Goal: Task Accomplishment & Management: Use online tool/utility

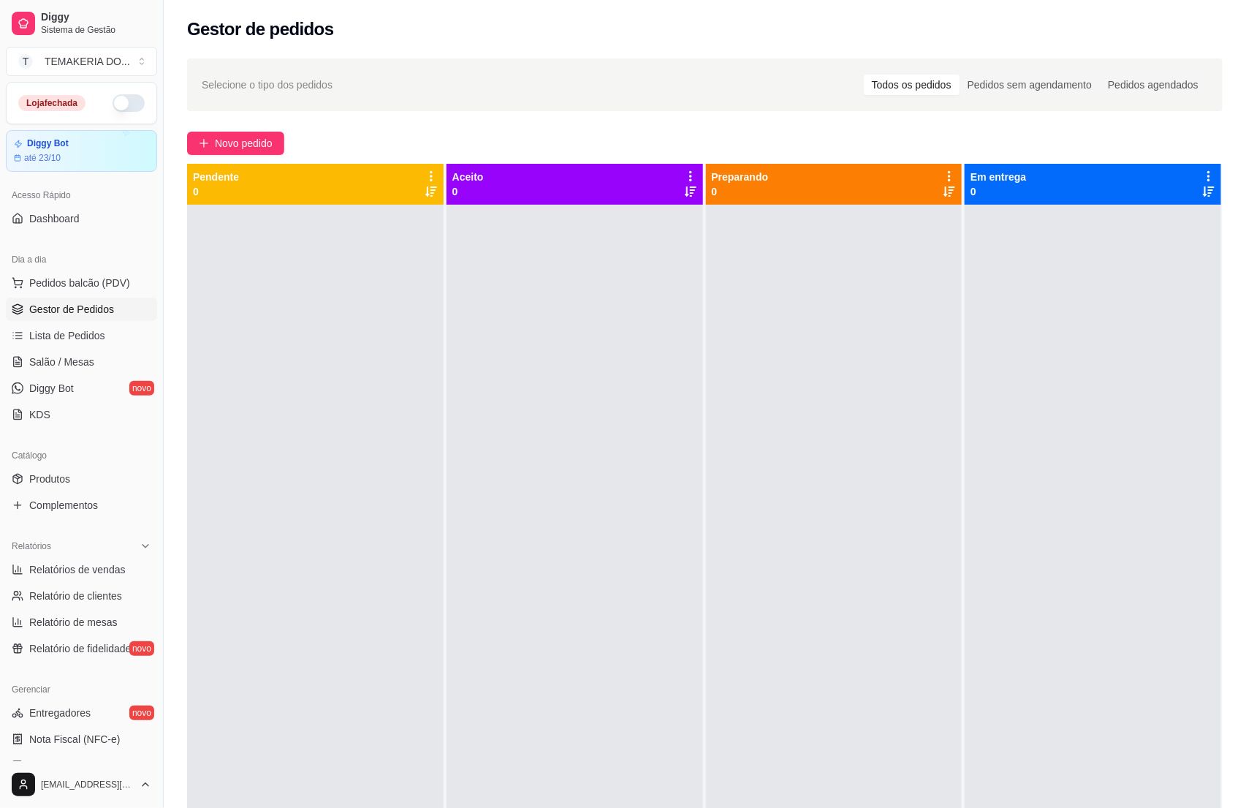
click at [113, 105] on button "button" at bounding box center [129, 103] width 32 height 18
click at [579, 619] on div at bounding box center [575, 609] width 257 height 808
click at [634, 568] on div at bounding box center [575, 609] width 257 height 808
click at [59, 357] on span "Salão / Mesas" at bounding box center [61, 361] width 65 height 15
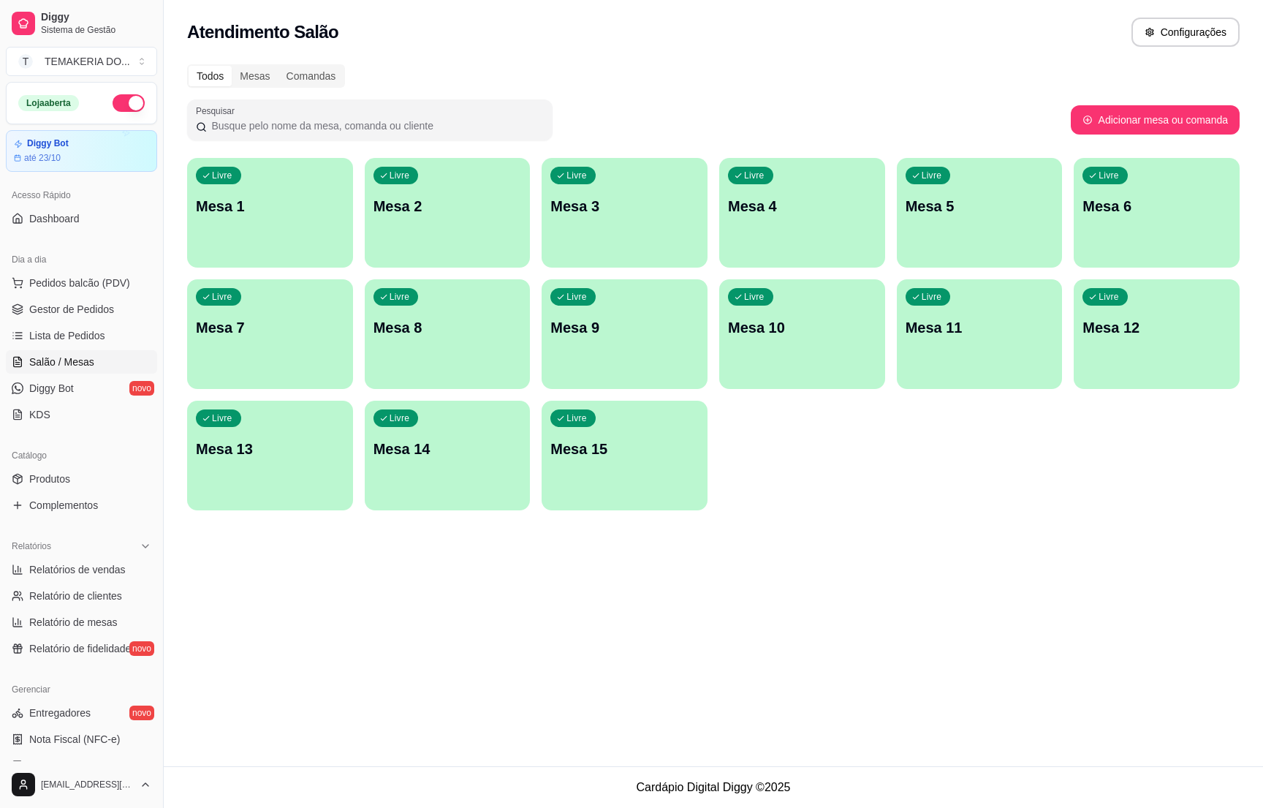
click at [403, 200] on p "Mesa 2" at bounding box center [447, 206] width 148 height 20
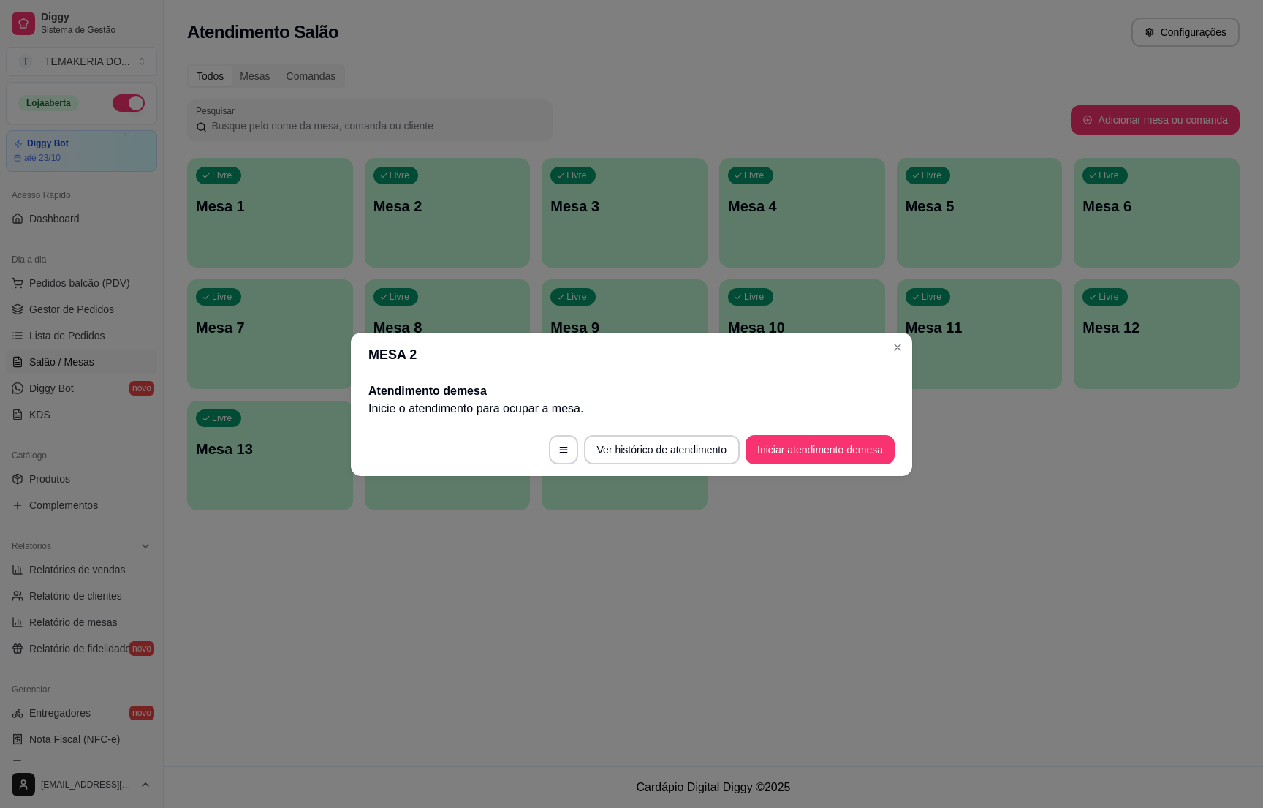
drag, startPoint x: 762, startPoint y: 432, endPoint x: 770, endPoint y: 443, distance: 13.6
click at [762, 434] on footer "Ver histórico de atendimento Iniciar atendimento de mesa" at bounding box center [631, 449] width 561 height 53
click at [770, 443] on button "Iniciar atendimento de mesa" at bounding box center [819, 449] width 149 height 29
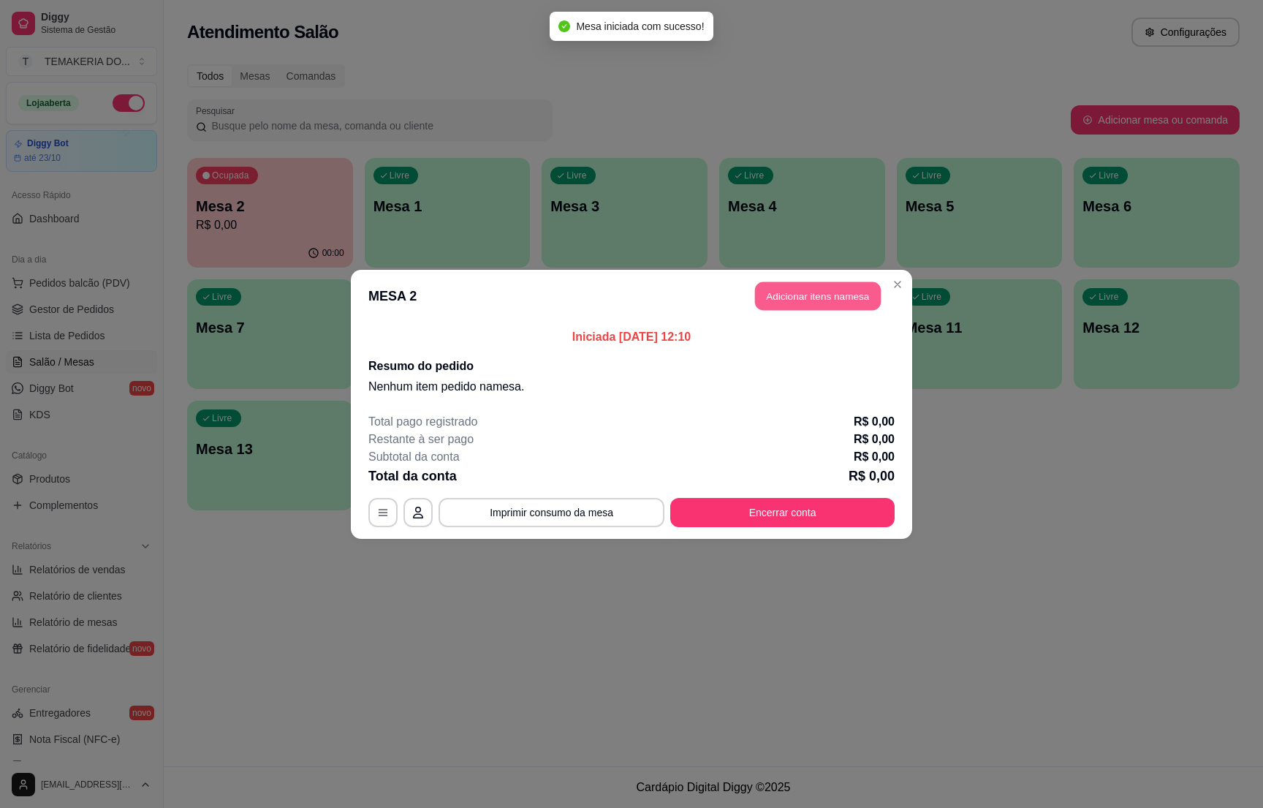
click at [824, 305] on button "Adicionar itens na mesa" at bounding box center [818, 295] width 126 height 29
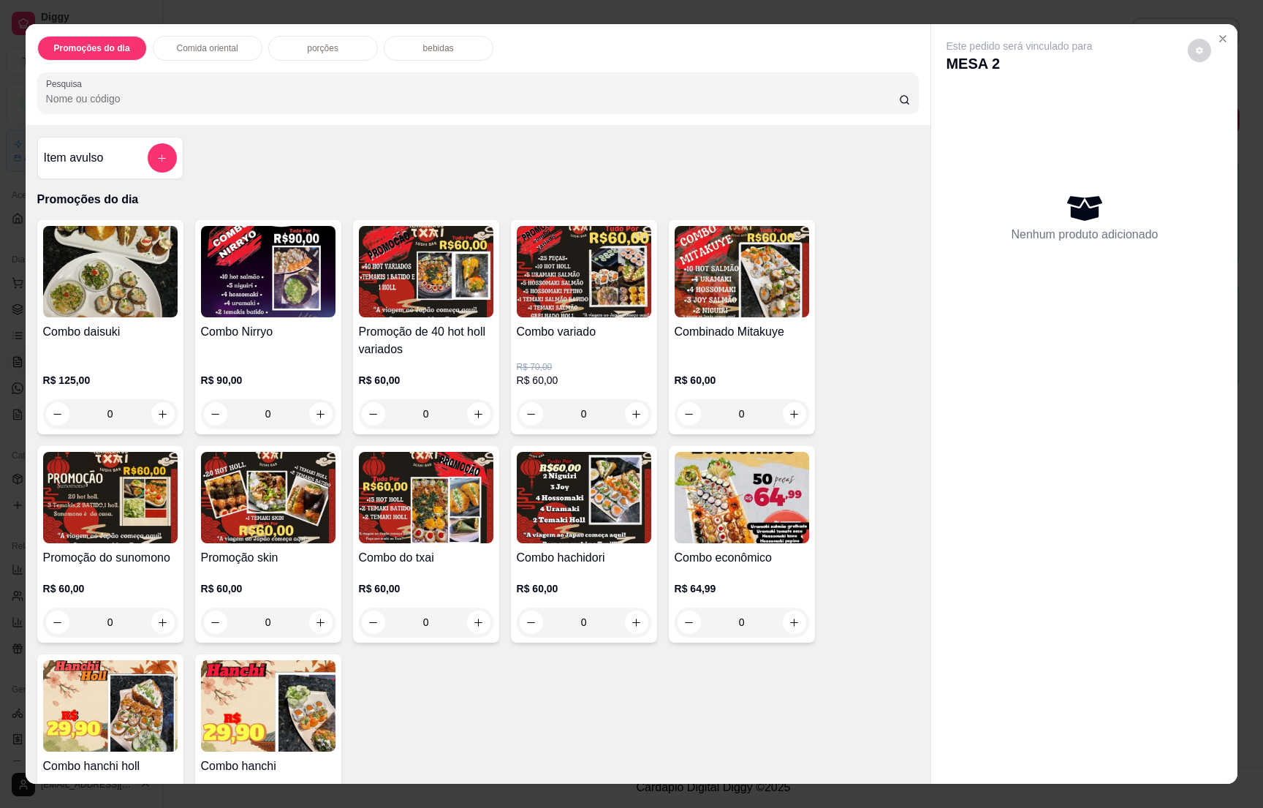
scroll to position [329, 0]
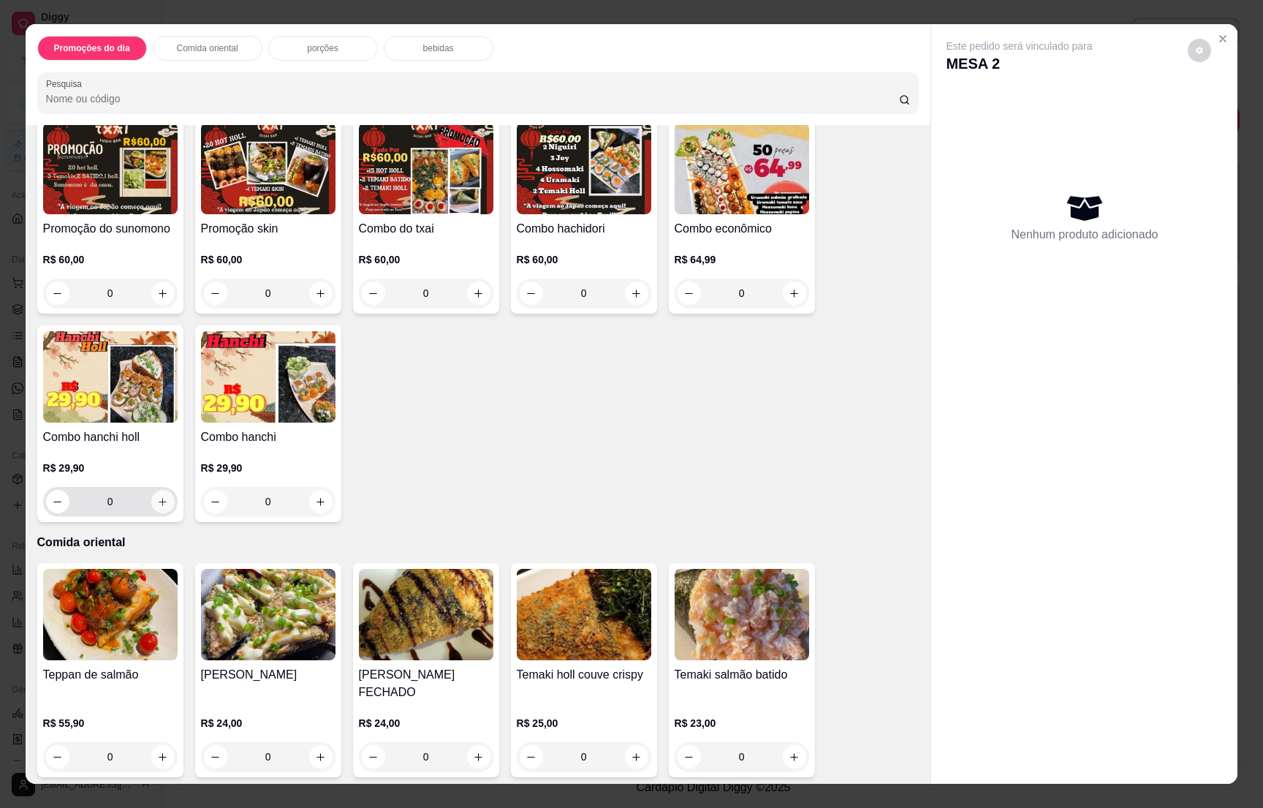
click at [157, 496] on icon "increase-product-quantity" at bounding box center [162, 501] width 11 height 11
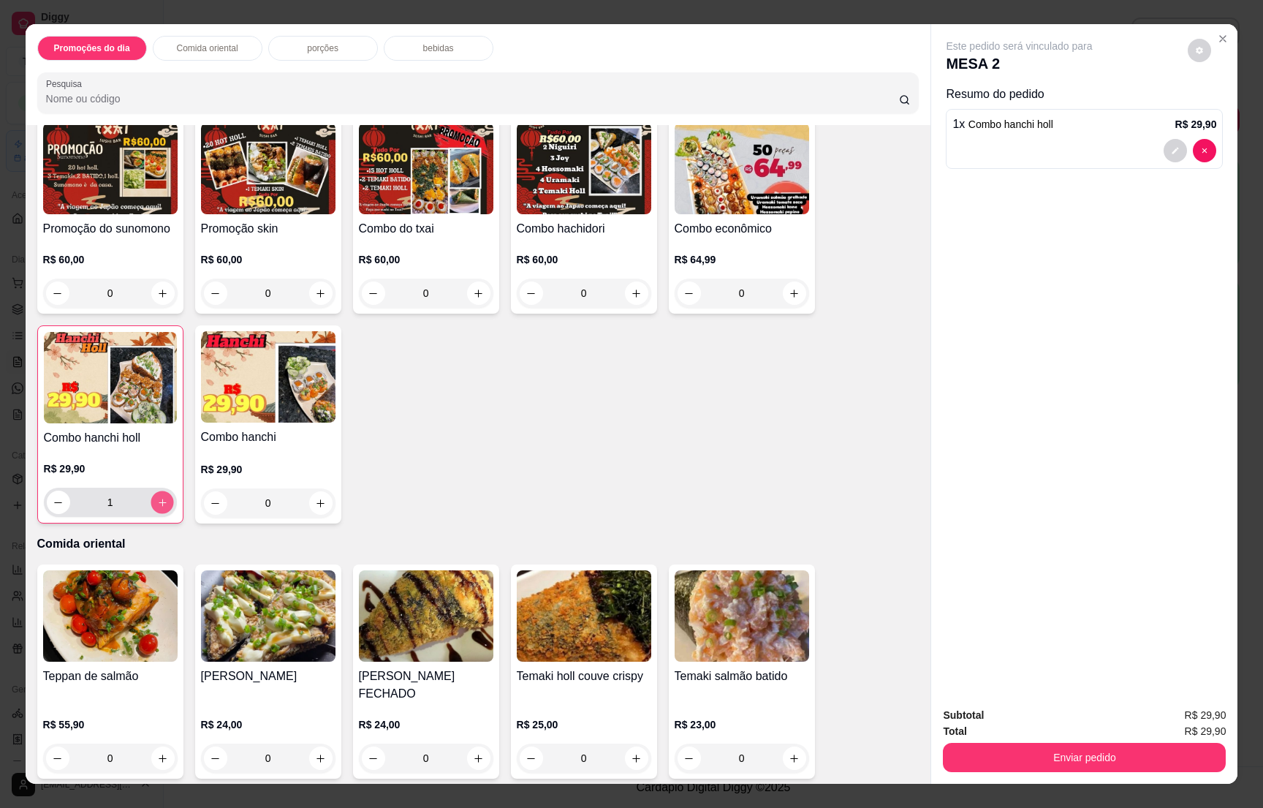
click at [151, 496] on button "increase-product-quantity" at bounding box center [162, 502] width 23 height 23
type input "2"
click at [404, 42] on div "bebidas" at bounding box center [439, 48] width 110 height 25
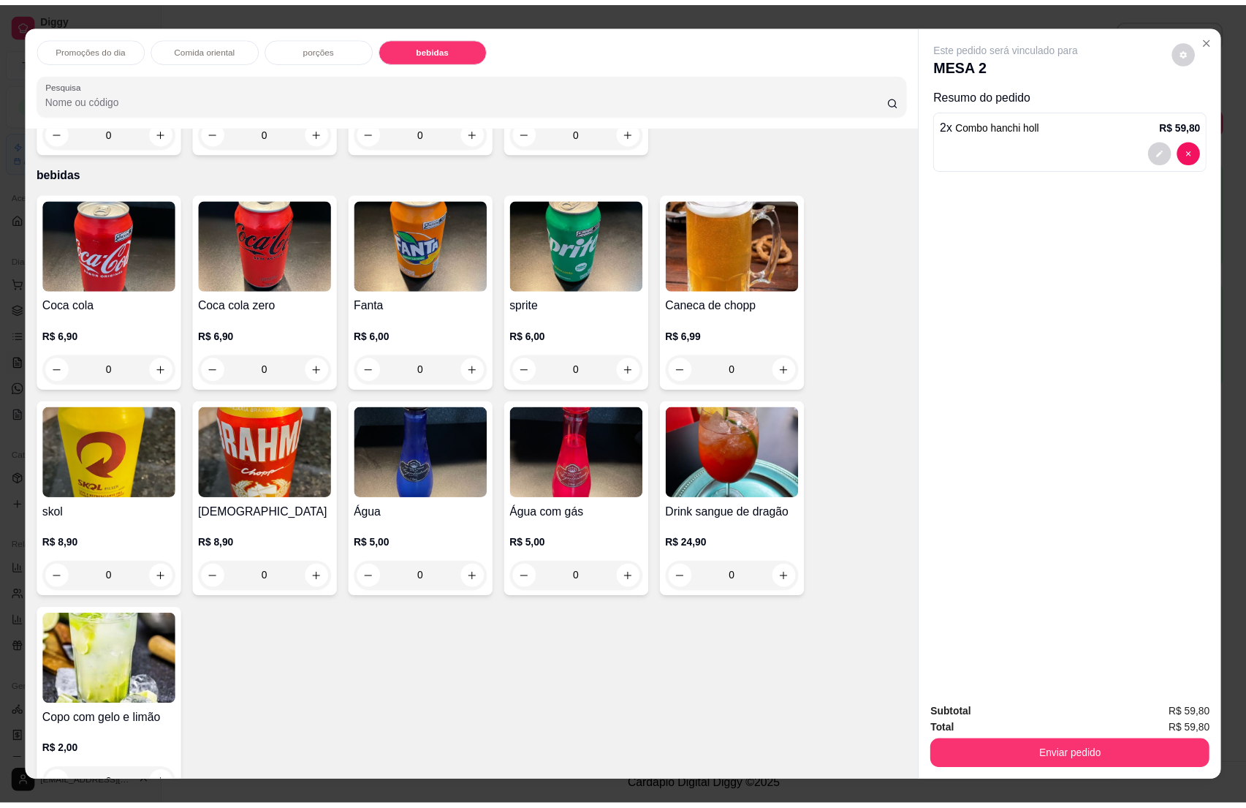
scroll to position [23, 0]
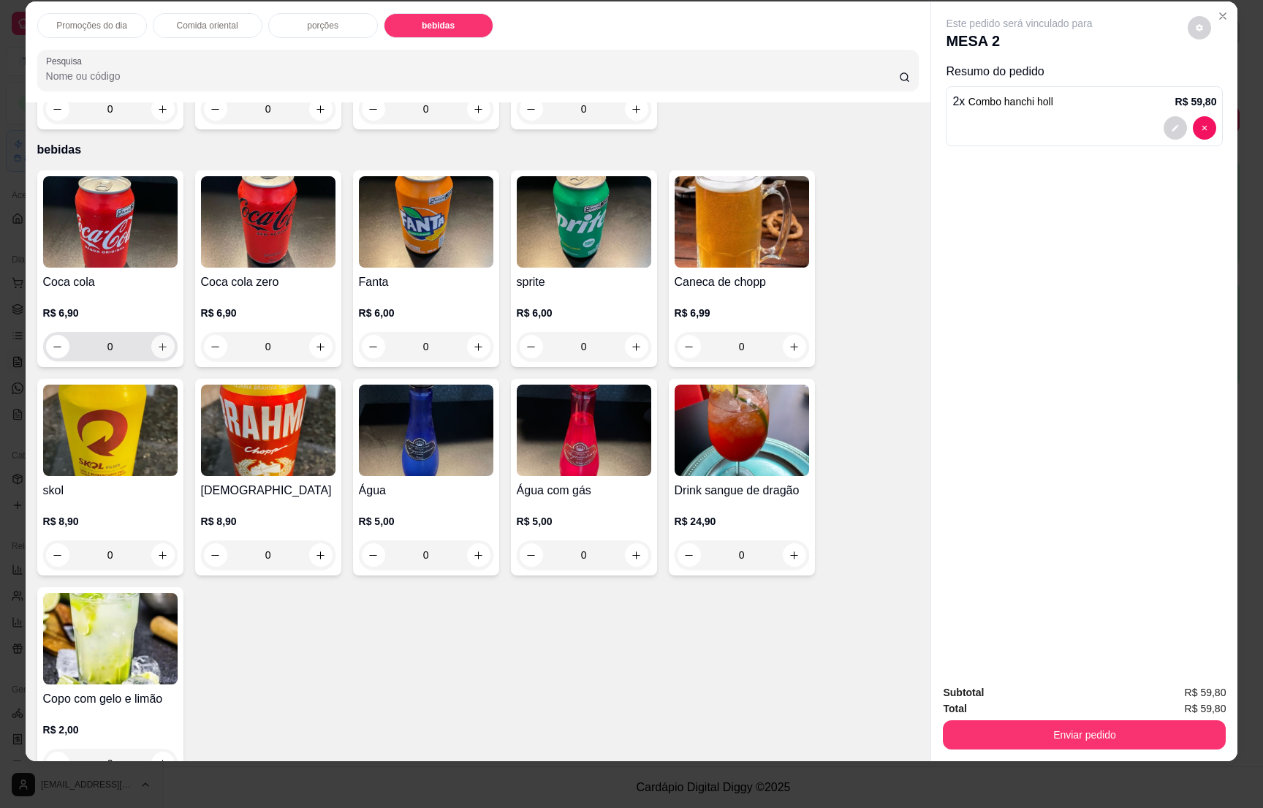
click at [159, 341] on icon "increase-product-quantity" at bounding box center [162, 346] width 11 height 11
type input "1"
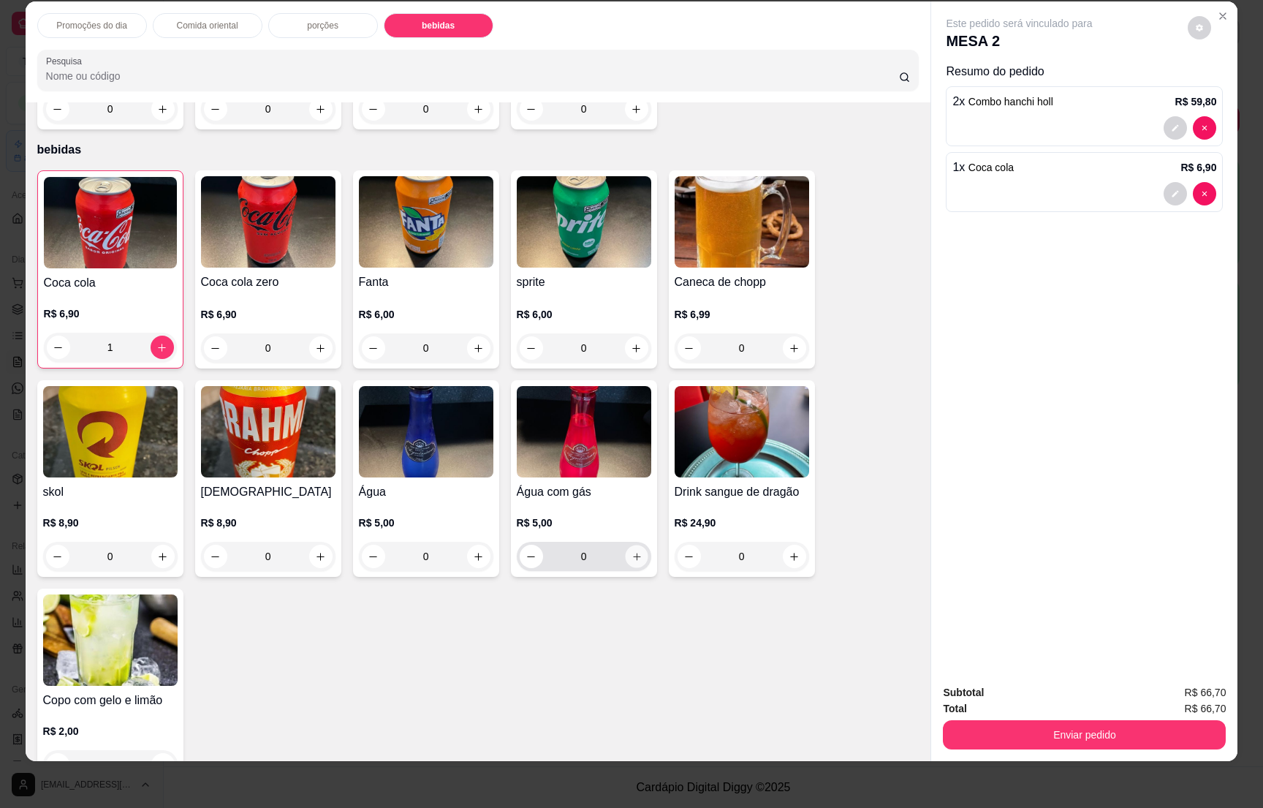
click at [631, 551] on icon "increase-product-quantity" at bounding box center [636, 556] width 11 height 11
type input "1"
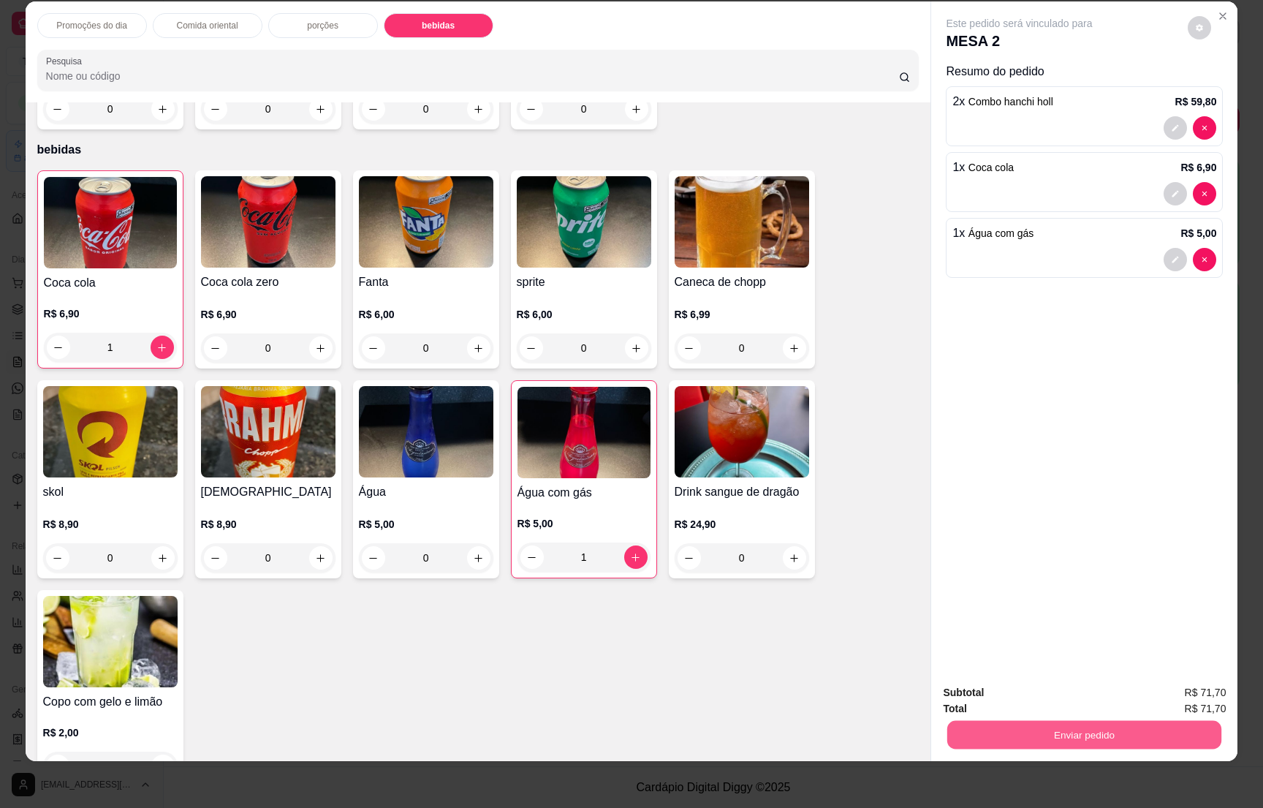
click at [1123, 731] on button "Enviar pedido" at bounding box center [1084, 734] width 274 height 29
click at [1128, 730] on button "Enviar pedido" at bounding box center [1084, 734] width 283 height 29
click at [1174, 697] on button "Enviar pedido" at bounding box center [1185, 698] width 80 height 27
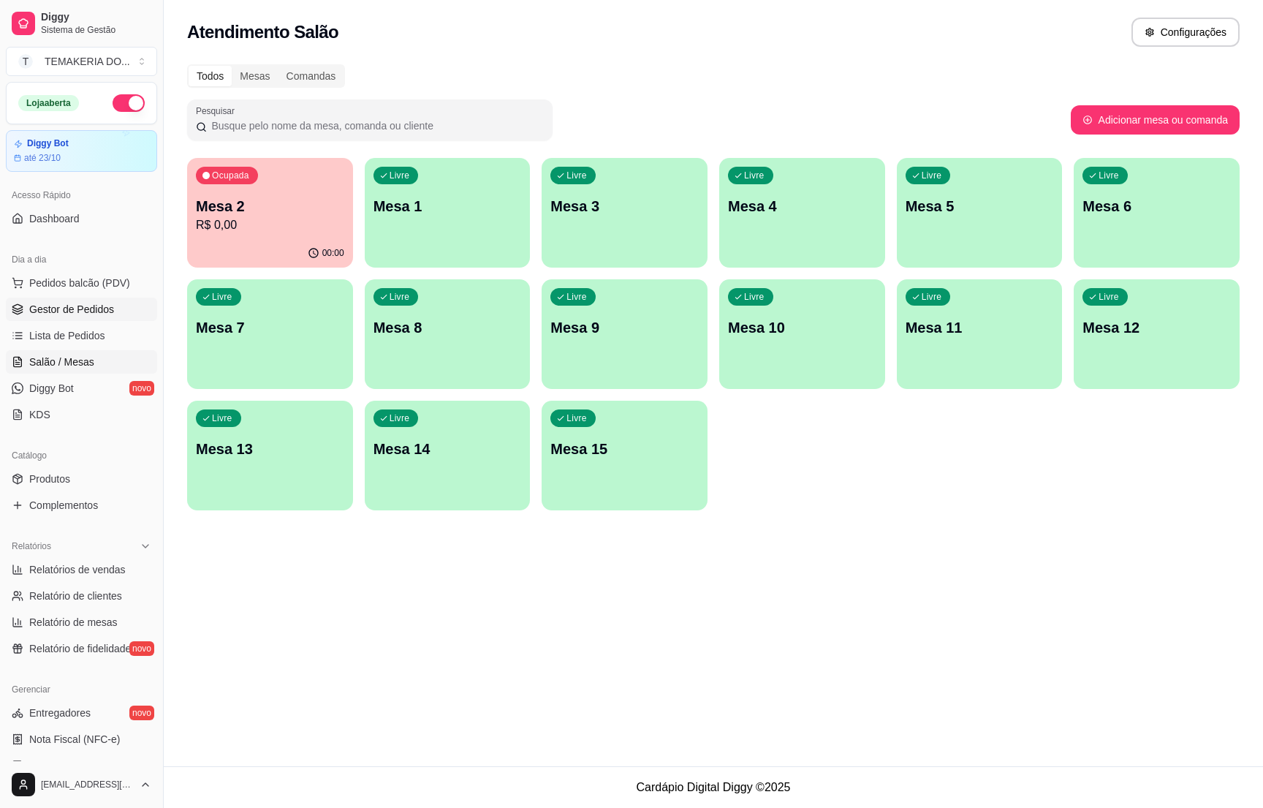
click at [117, 307] on link "Gestor de Pedidos" at bounding box center [81, 308] width 151 height 23
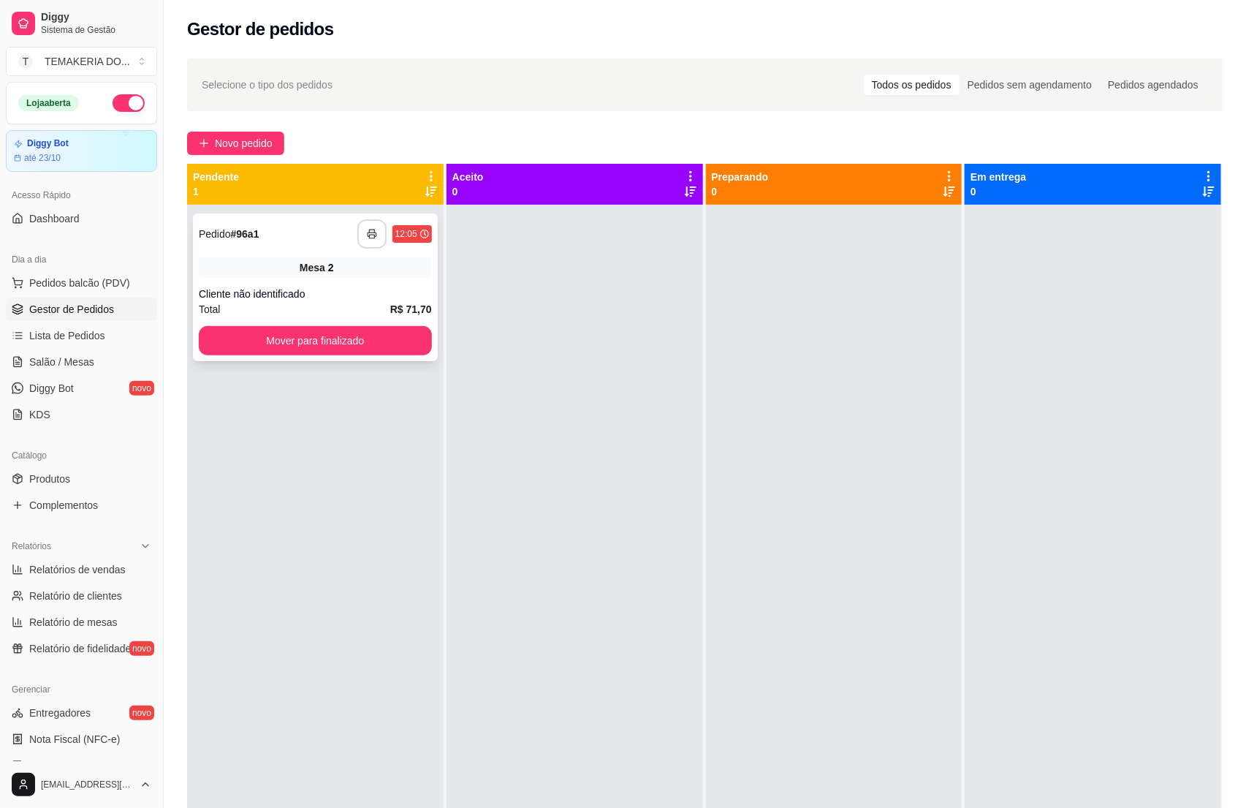
click at [369, 230] on icon "button" at bounding box center [372, 234] width 10 height 10
drag, startPoint x: 320, startPoint y: 441, endPoint x: 205, endPoint y: 426, distance: 116.4
click at [266, 435] on div "**********" at bounding box center [315, 609] width 257 height 808
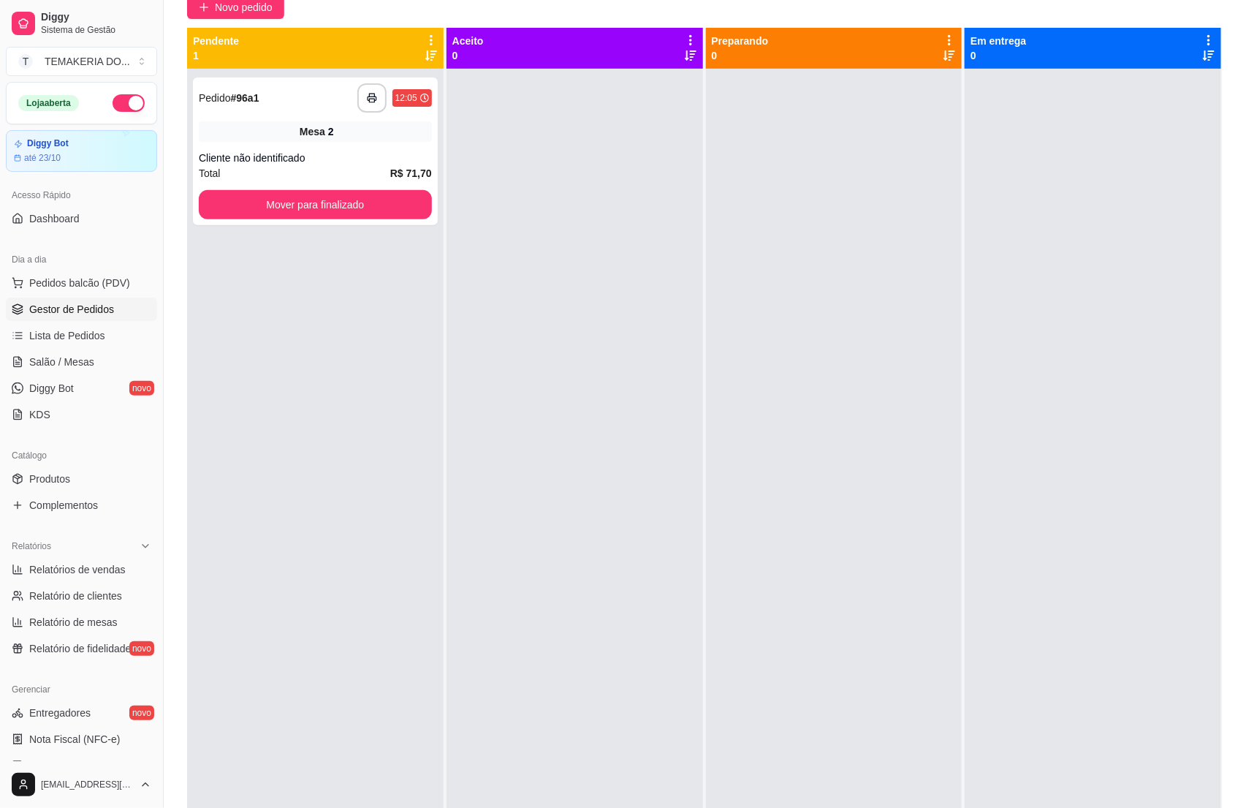
scroll to position [92, 0]
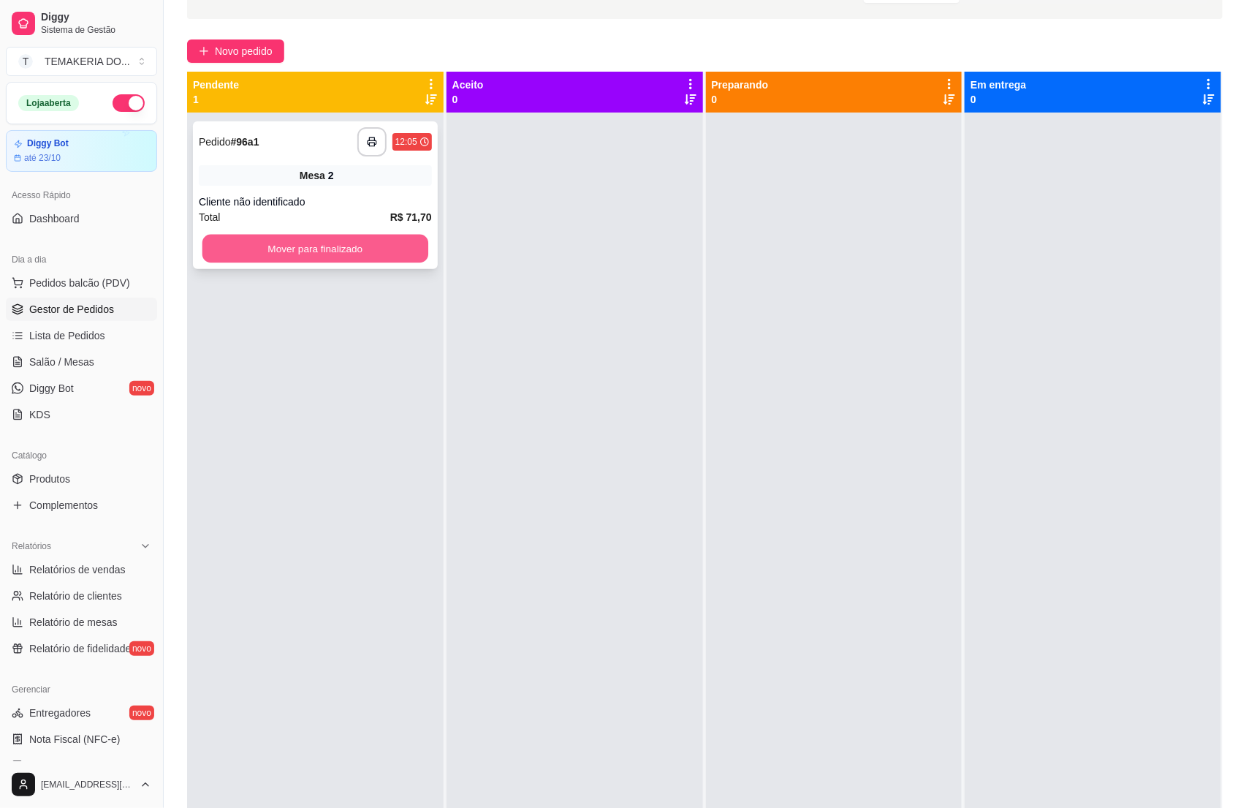
click at [330, 248] on button "Mover para finalizado" at bounding box center [315, 249] width 226 height 29
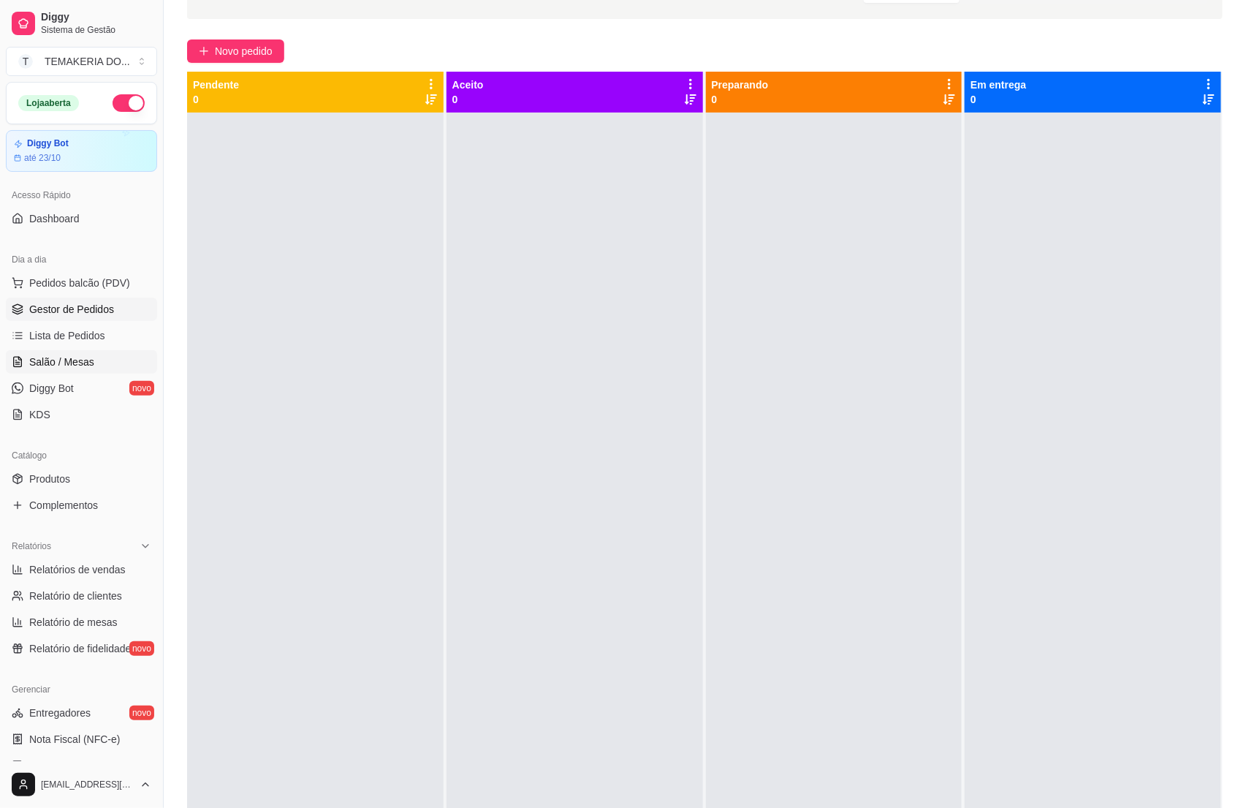
click at [42, 353] on link "Salão / Mesas" at bounding box center [81, 361] width 151 height 23
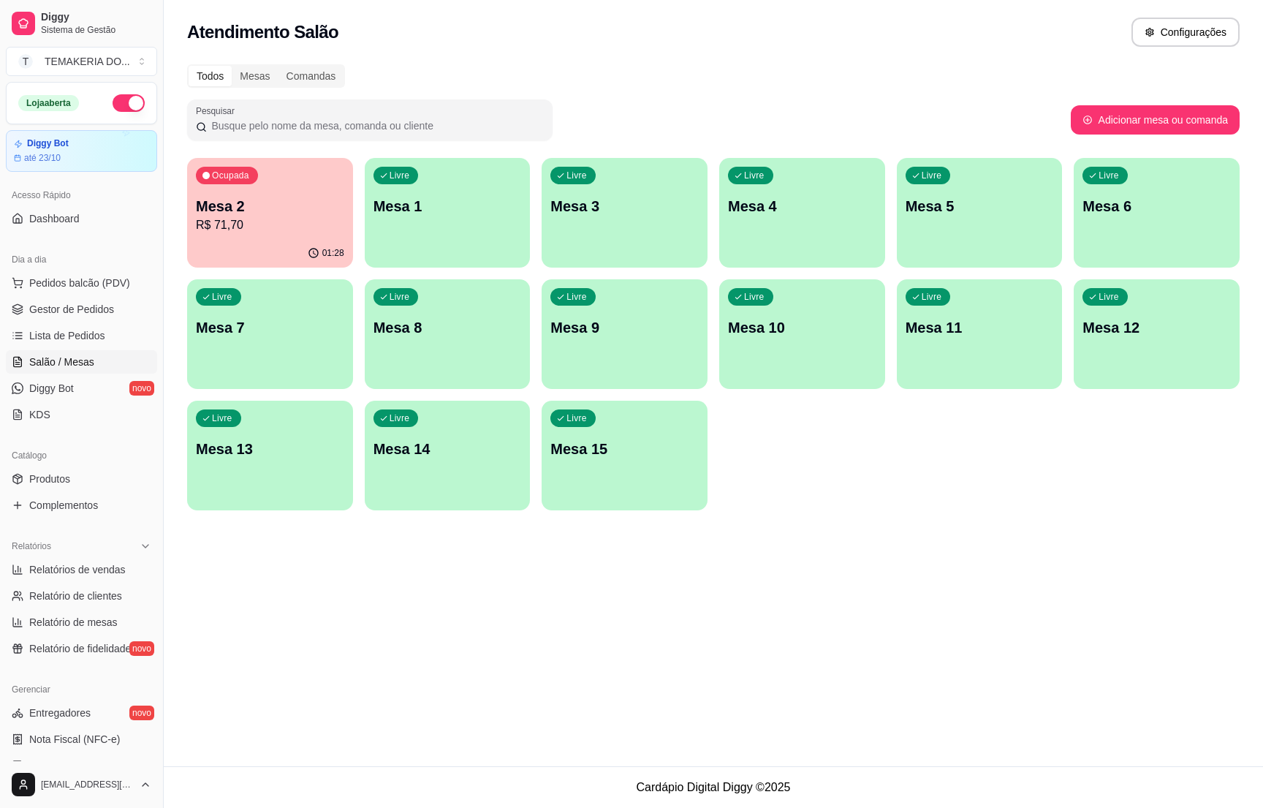
click at [294, 229] on p "R$ 71,70" at bounding box center [270, 225] width 148 height 18
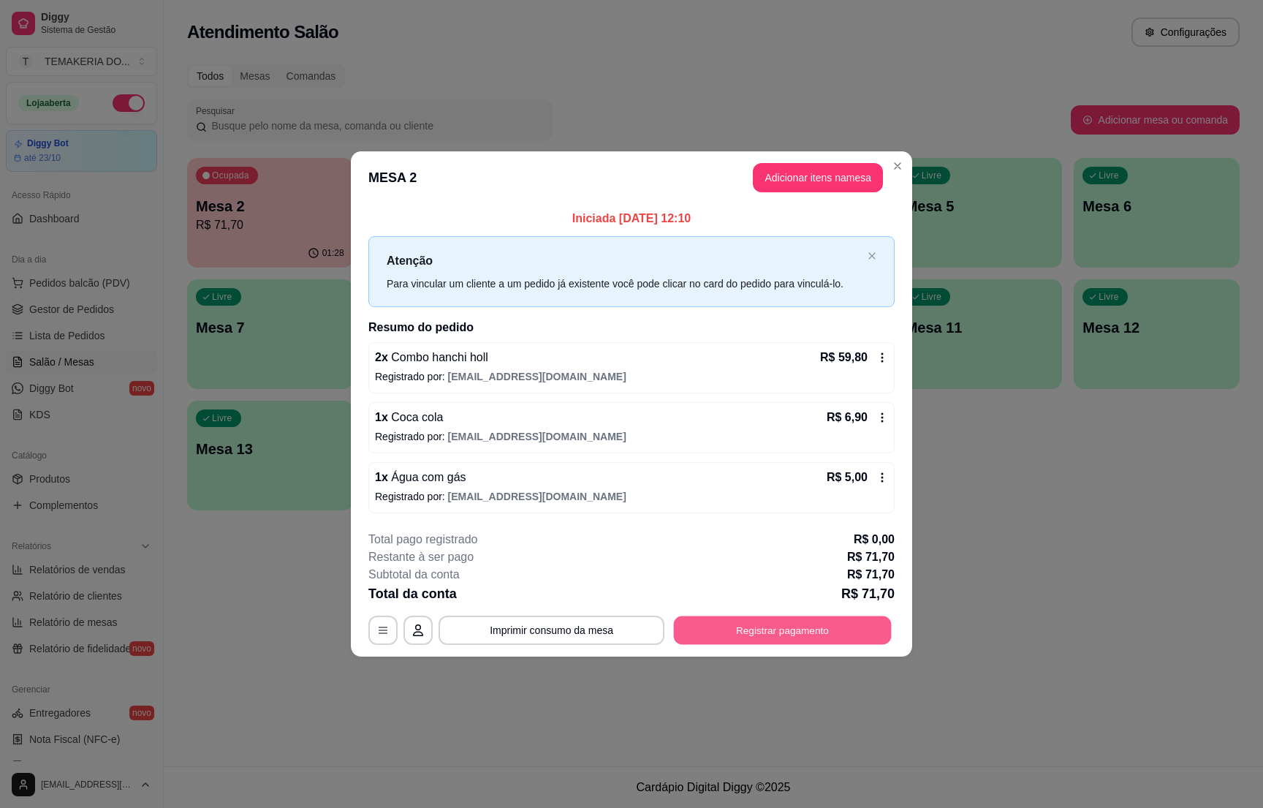
click at [788, 628] on button "Registrar pagamento" at bounding box center [783, 630] width 218 height 29
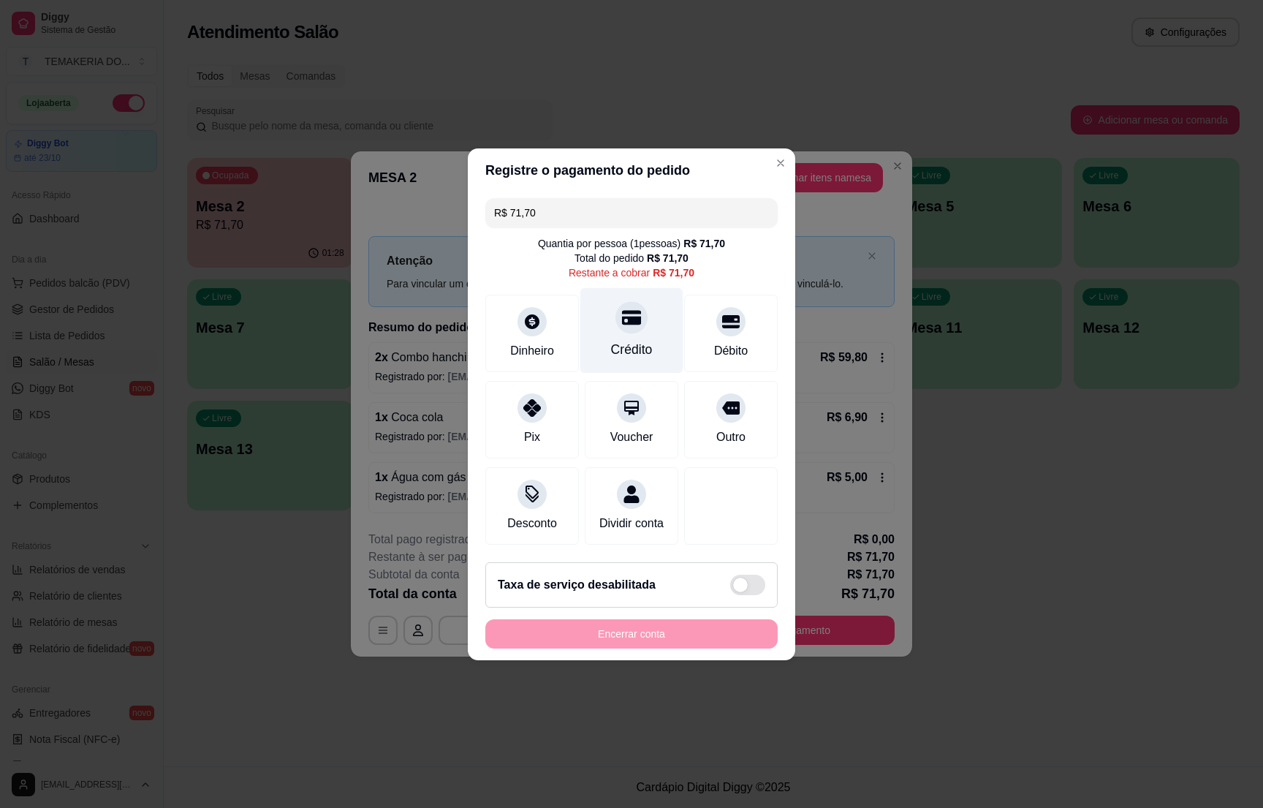
click at [622, 316] on icon at bounding box center [631, 317] width 19 height 15
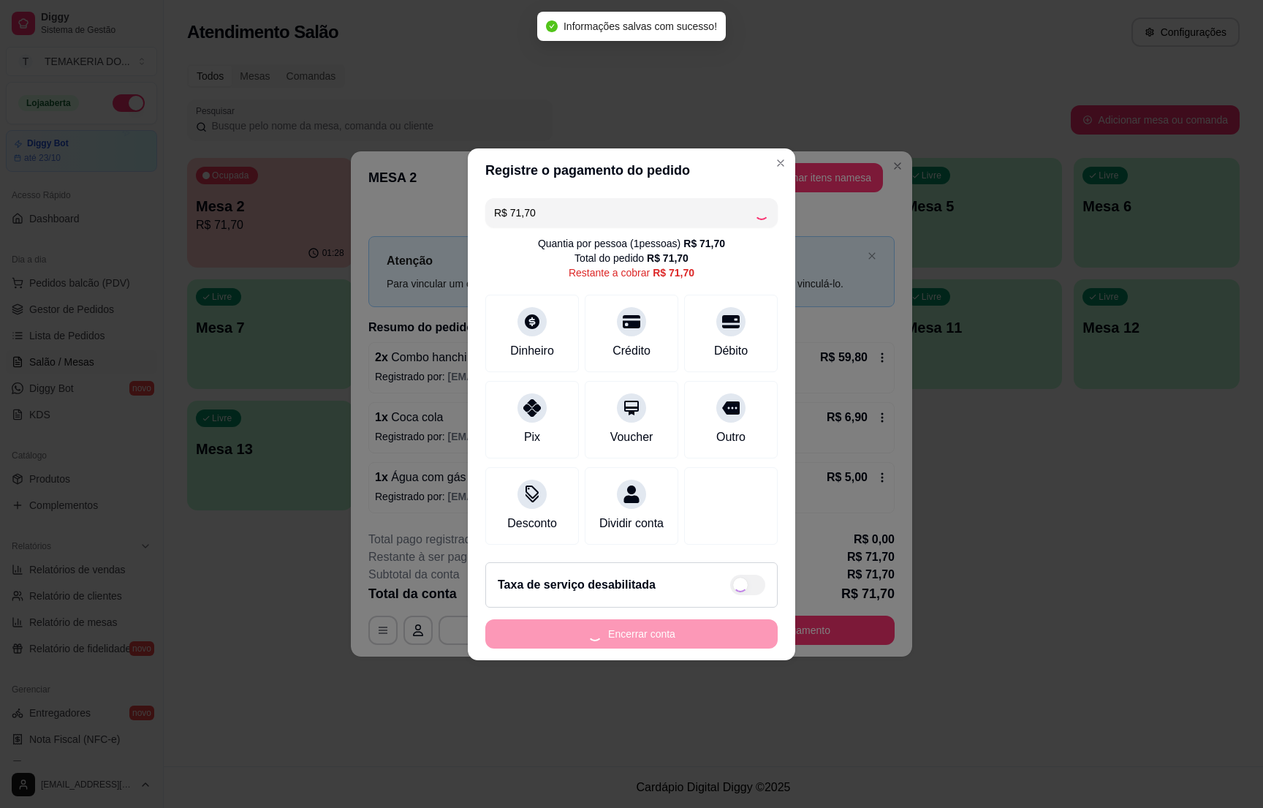
type input "R$ 0,00"
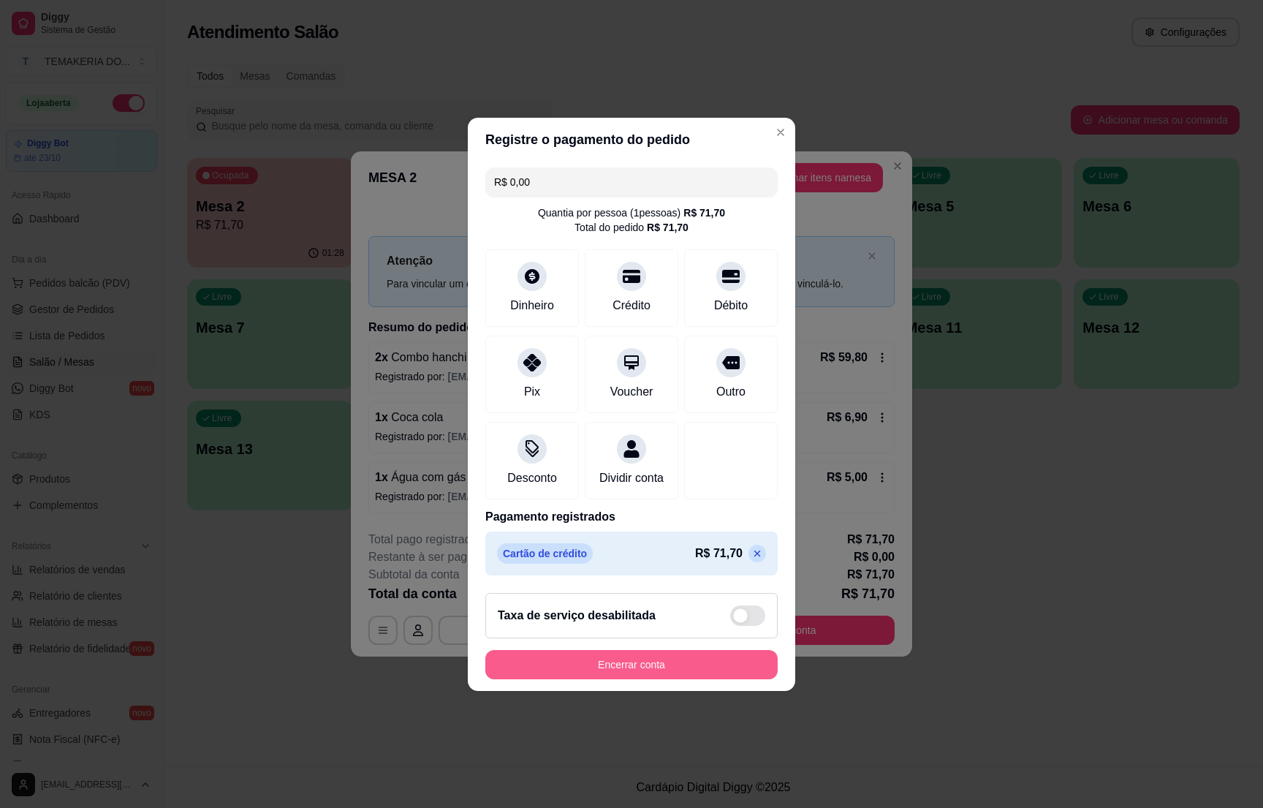
click at [616, 672] on button "Encerrar conta" at bounding box center [631, 664] width 292 height 29
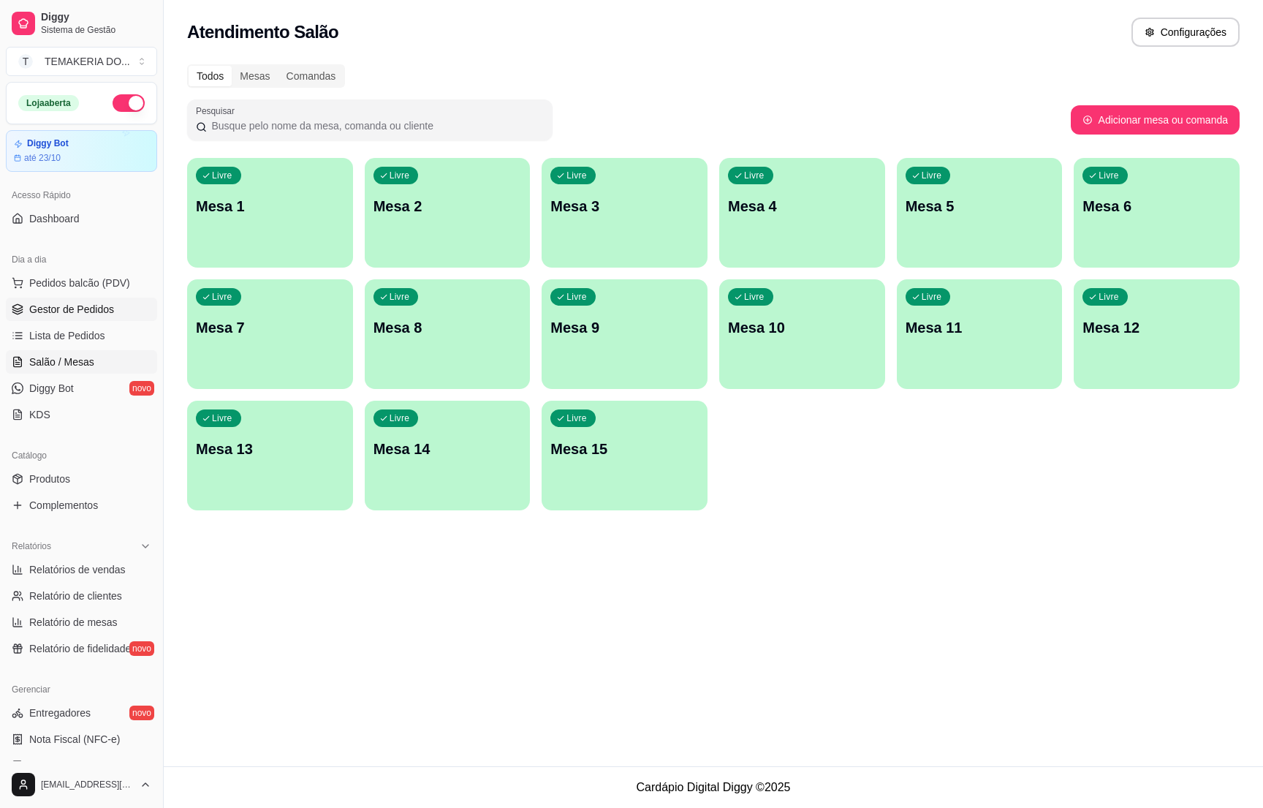
click at [59, 301] on link "Gestor de Pedidos" at bounding box center [81, 308] width 151 height 23
